Goal: Find specific page/section: Find specific page/section

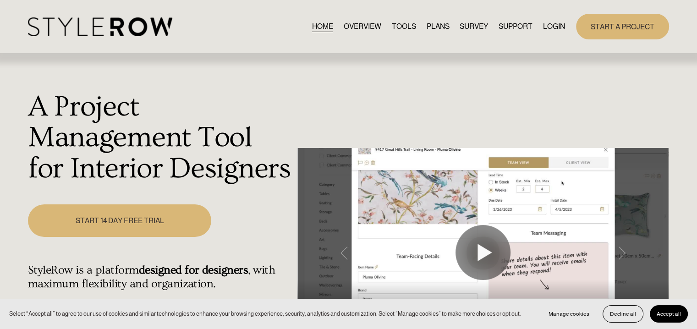
click at [555, 26] on link "LOGIN" at bounding box center [554, 26] width 22 height 12
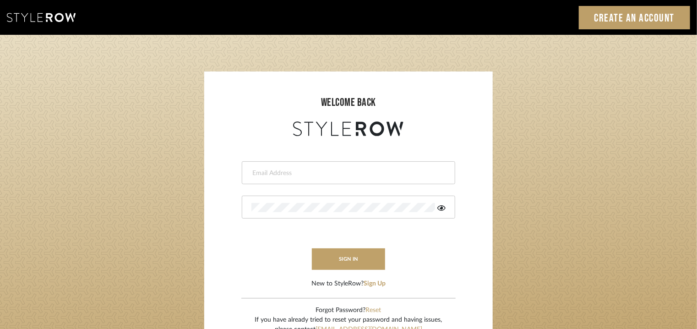
type input "[EMAIL_ADDRESS][PERSON_NAME][DOMAIN_NAME]"
click at [446, 206] on div at bounding box center [349, 207] width 214 height 23
click at [441, 208] on icon at bounding box center [442, 207] width 8 height 5
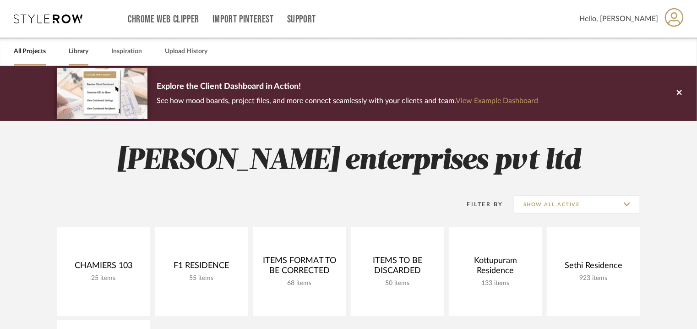
click at [75, 49] on link "Library" at bounding box center [79, 51] width 20 height 12
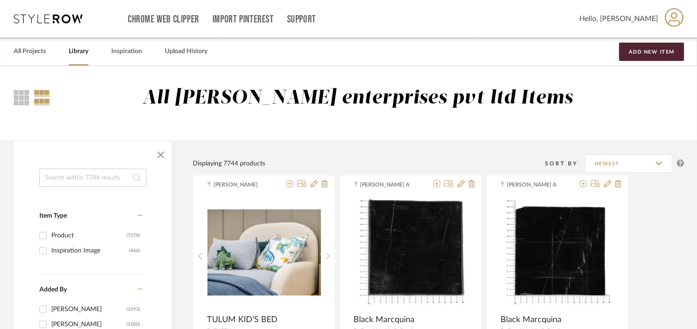
click at [79, 177] on input at bounding box center [92, 178] width 107 height 18
type input "g"
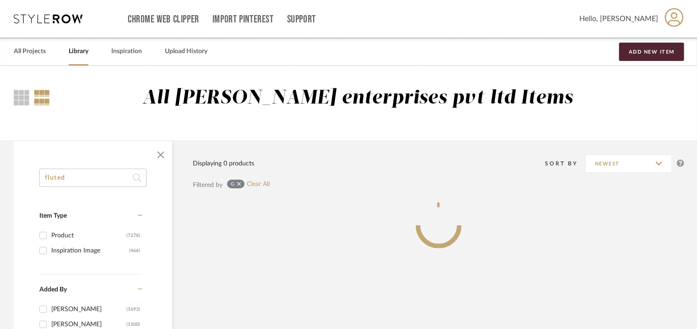
type input "fluted"
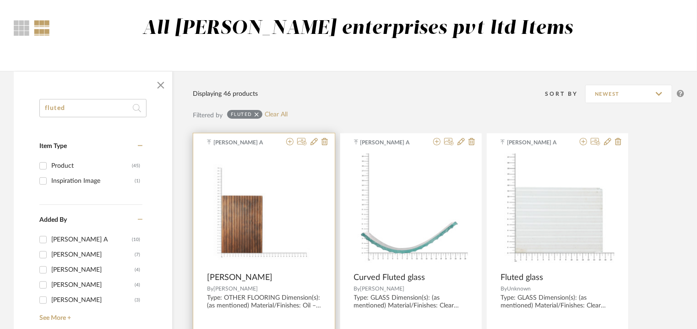
scroll to position [92, 0]
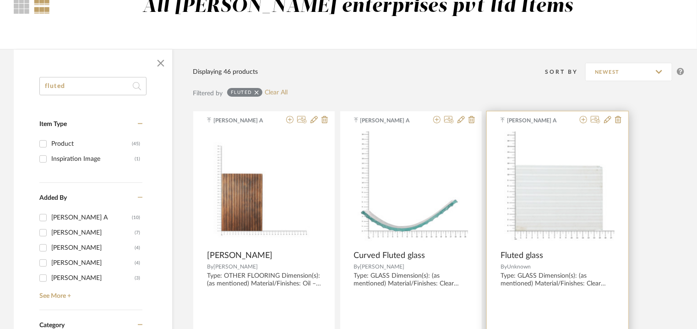
click at [0, 0] on img at bounding box center [0, 0] width 0 height 0
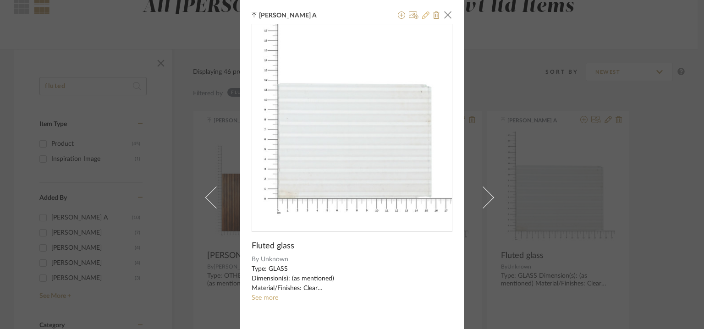
click at [423, 14] on icon at bounding box center [425, 14] width 7 height 7
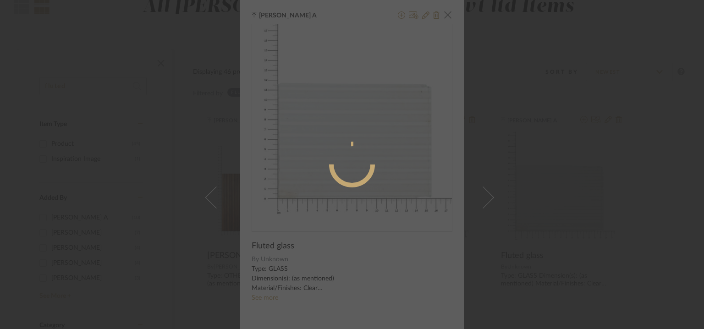
radio input "true"
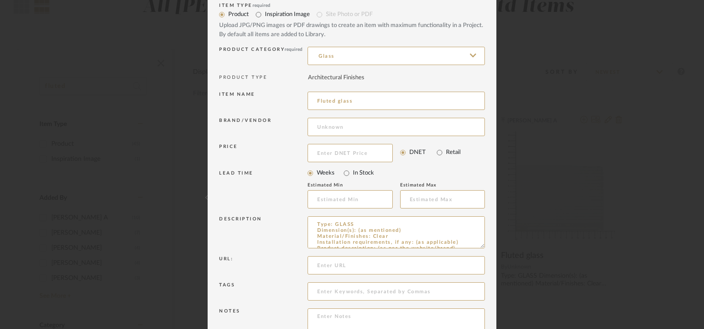
scroll to position [46, 0]
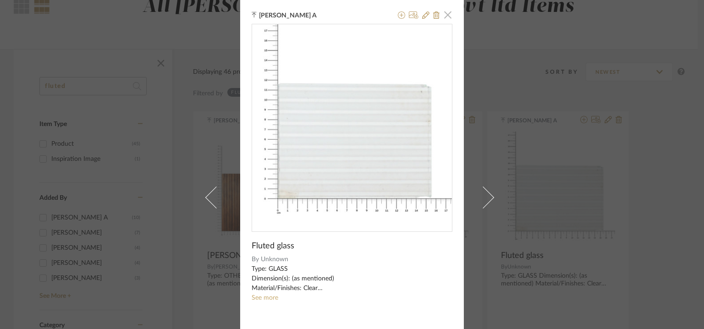
click at [441, 16] on span "button" at bounding box center [447, 14] width 18 height 18
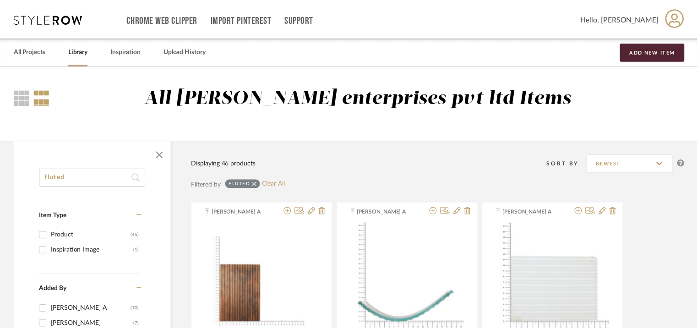
scroll to position [92, 0]
